Goal: Transaction & Acquisition: Book appointment/travel/reservation

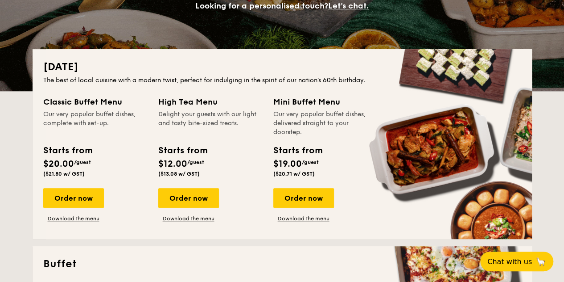
scroll to position [145, 0]
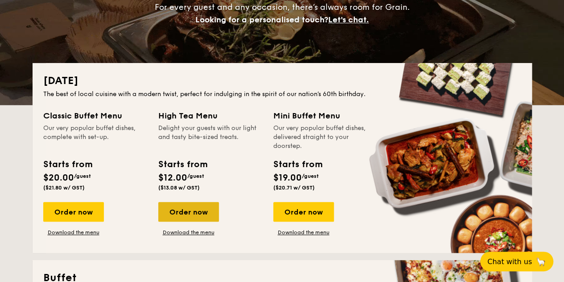
click at [183, 215] on div "Order now" at bounding box center [188, 212] width 61 height 20
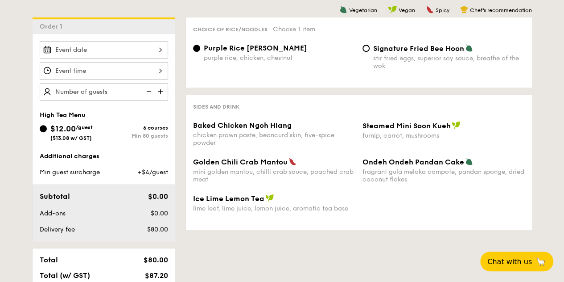
scroll to position [235, 0]
click at [366, 50] on input "Signature Fried Bee Hoon stir fried eggs, superior soy sauce, breathe of the wok" at bounding box center [366, 47] width 7 height 7
radio input "true"
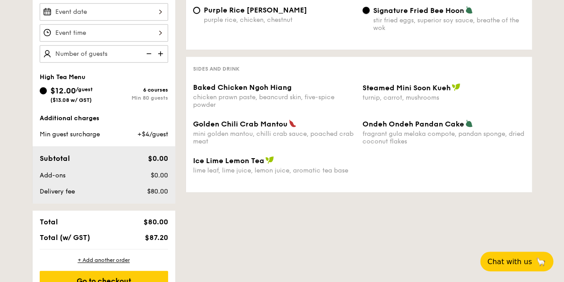
scroll to position [273, 0]
click at [261, 125] on span "Golden Chili Crab Mantou" at bounding box center [240, 123] width 95 height 8
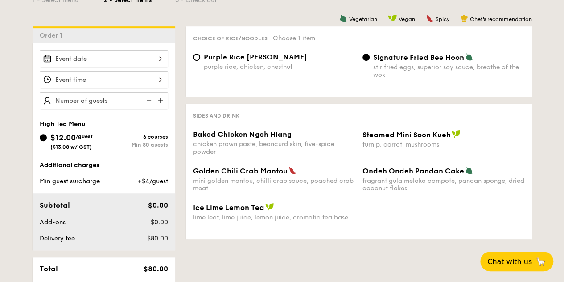
scroll to position [198, 0]
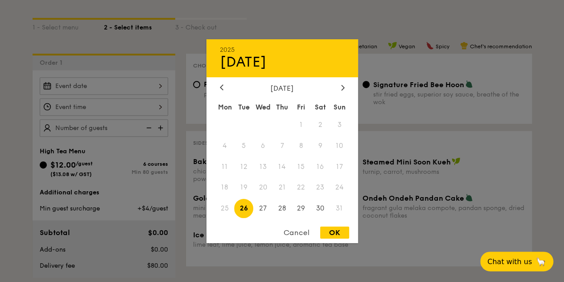
click at [118, 85] on div "2025 Aug [DATE] Tue Wed Thu Fri Sat Sun 1 2 3 4 5 6 7 8 9 10 11 12 13 14 15 16 …" at bounding box center [104, 85] width 129 height 17
click at [318, 205] on span "30" at bounding box center [320, 208] width 19 height 19
click at [336, 233] on div "OK" at bounding box center [334, 232] width 29 height 12
type input "[DATE]"
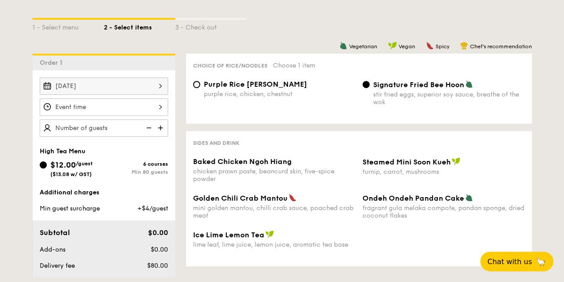
click at [158, 101] on div "12 1 2 3 4 5 6 7 8 9 10 11 00 15 30 45 am pm Cancel OK" at bounding box center [104, 106] width 129 height 17
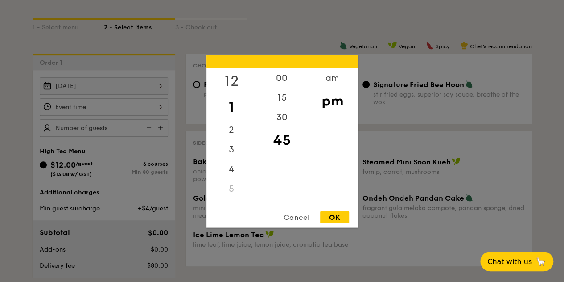
click at [238, 78] on div "12" at bounding box center [232, 81] width 50 height 26
click at [282, 74] on div "00" at bounding box center [282, 81] width 50 height 26
click at [333, 216] on div "OK" at bounding box center [334, 217] width 29 height 12
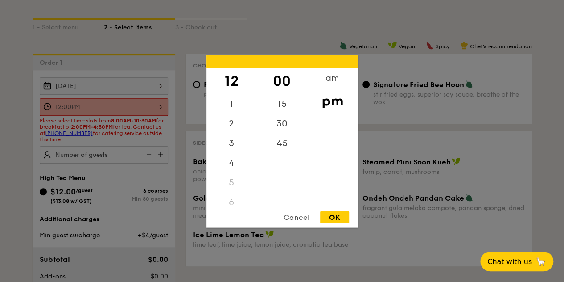
click at [160, 103] on div "12:00PM 12 1 2 3 4 5 6 7 8 9 10 11 00 15 30 45 am pm Cancel OK" at bounding box center [104, 106] width 129 height 17
click at [232, 124] on div "2" at bounding box center [232, 126] width 50 height 26
click at [276, 85] on div "00" at bounding box center [282, 81] width 50 height 26
click at [330, 219] on div "OK" at bounding box center [334, 217] width 29 height 12
type input "2:00PM"
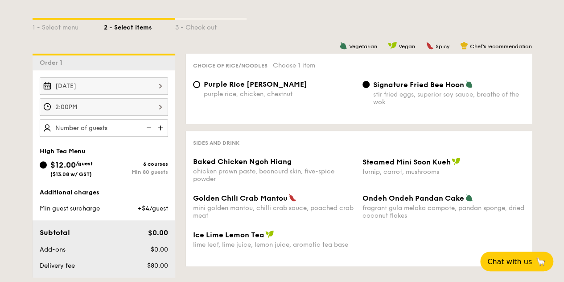
click at [156, 127] on img at bounding box center [161, 127] width 13 height 17
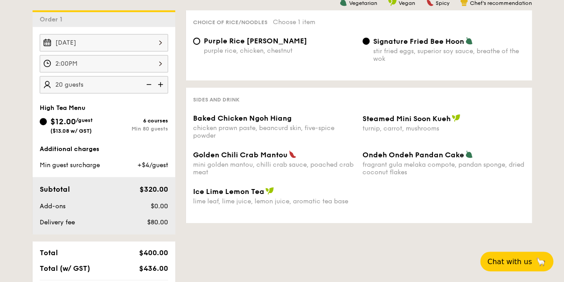
scroll to position [242, 0]
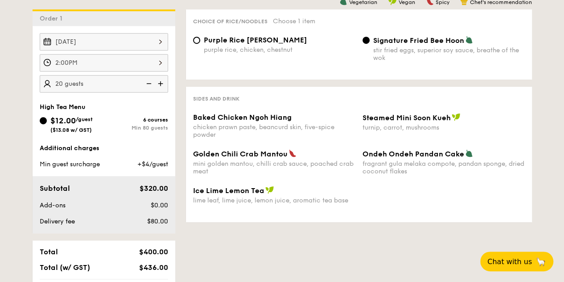
click at [161, 80] on img at bounding box center [161, 83] width 13 height 17
click at [162, 83] on img at bounding box center [161, 83] width 13 height 17
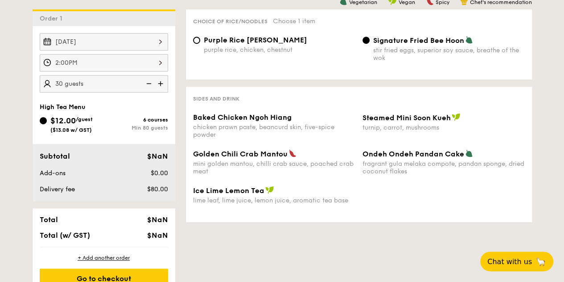
click at [162, 83] on img at bounding box center [161, 83] width 13 height 17
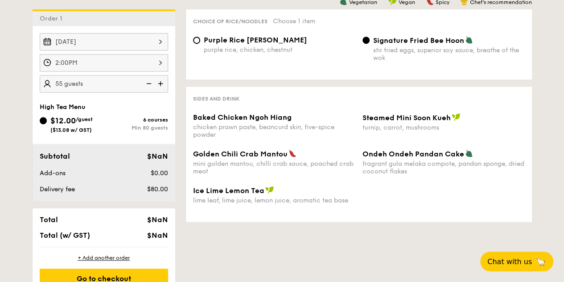
click at [146, 81] on img at bounding box center [147, 83] width 13 height 17
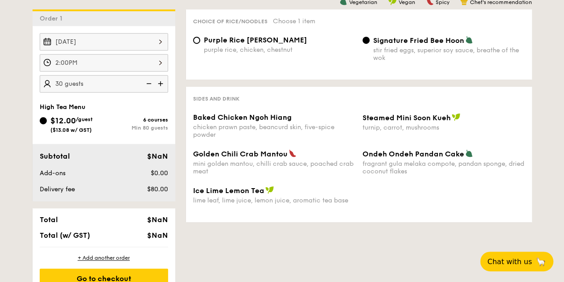
click at [146, 81] on img at bounding box center [147, 83] width 13 height 17
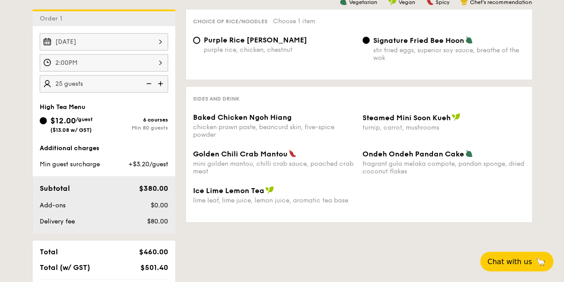
click at [158, 81] on img at bounding box center [161, 83] width 13 height 17
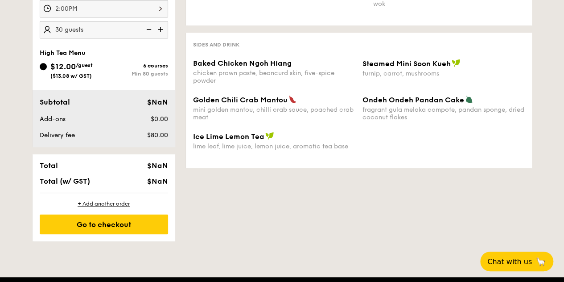
scroll to position [255, 0]
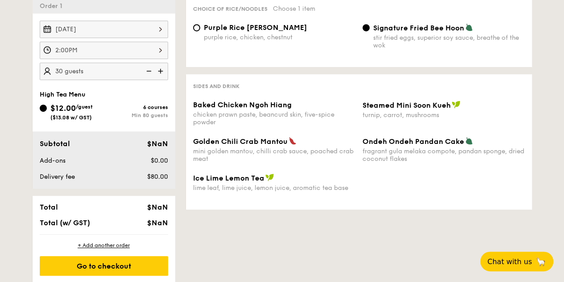
click at [147, 70] on img at bounding box center [147, 70] width 13 height 17
type input "25 guests"
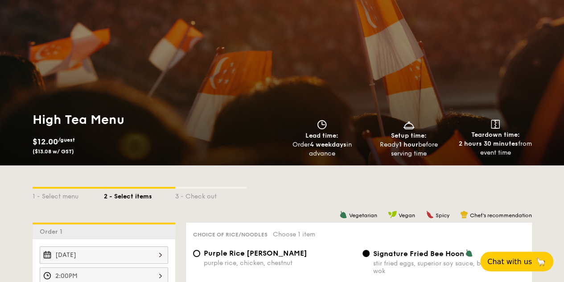
scroll to position [29, 0]
